Goal: Register for event/course

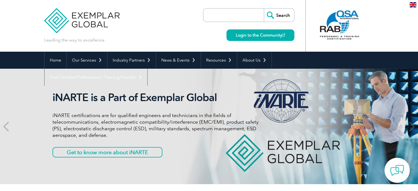
click at [227, 17] on input "search" at bounding box center [235, 15] width 58 height 13
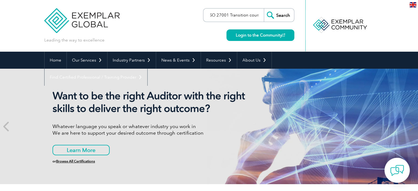
scroll to position [0, 4]
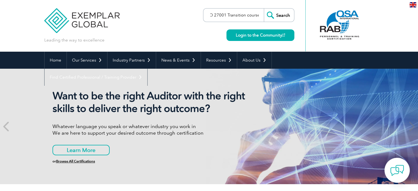
type input "ISO 27001 Transition course"
click at [282, 12] on input "Search" at bounding box center [279, 15] width 30 height 13
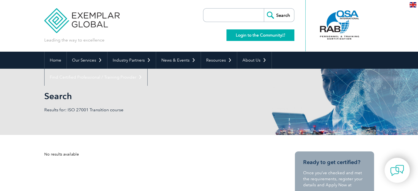
click at [261, 35] on link "Login to the Community" at bounding box center [260, 35] width 68 height 12
